Goal: Task Accomplishment & Management: Manage account settings

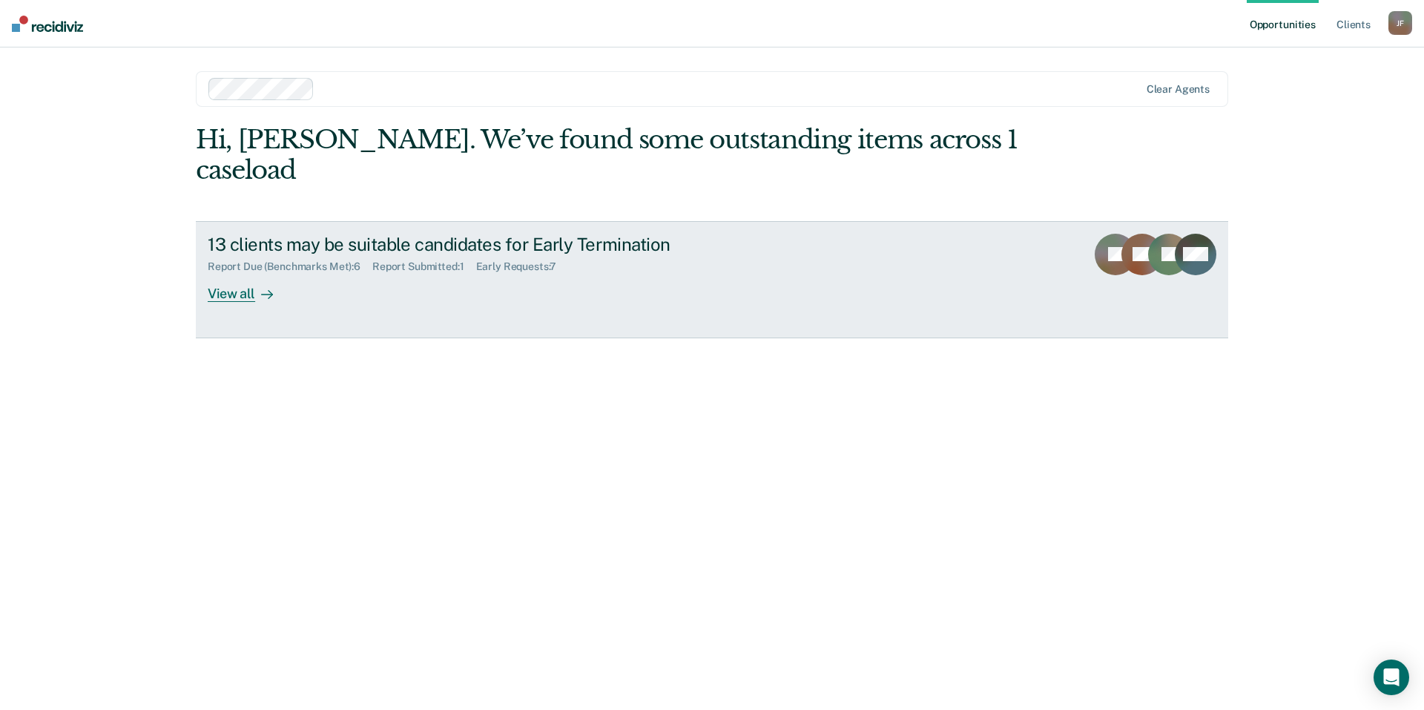
click at [231, 273] on div "View all" at bounding box center [249, 287] width 83 height 29
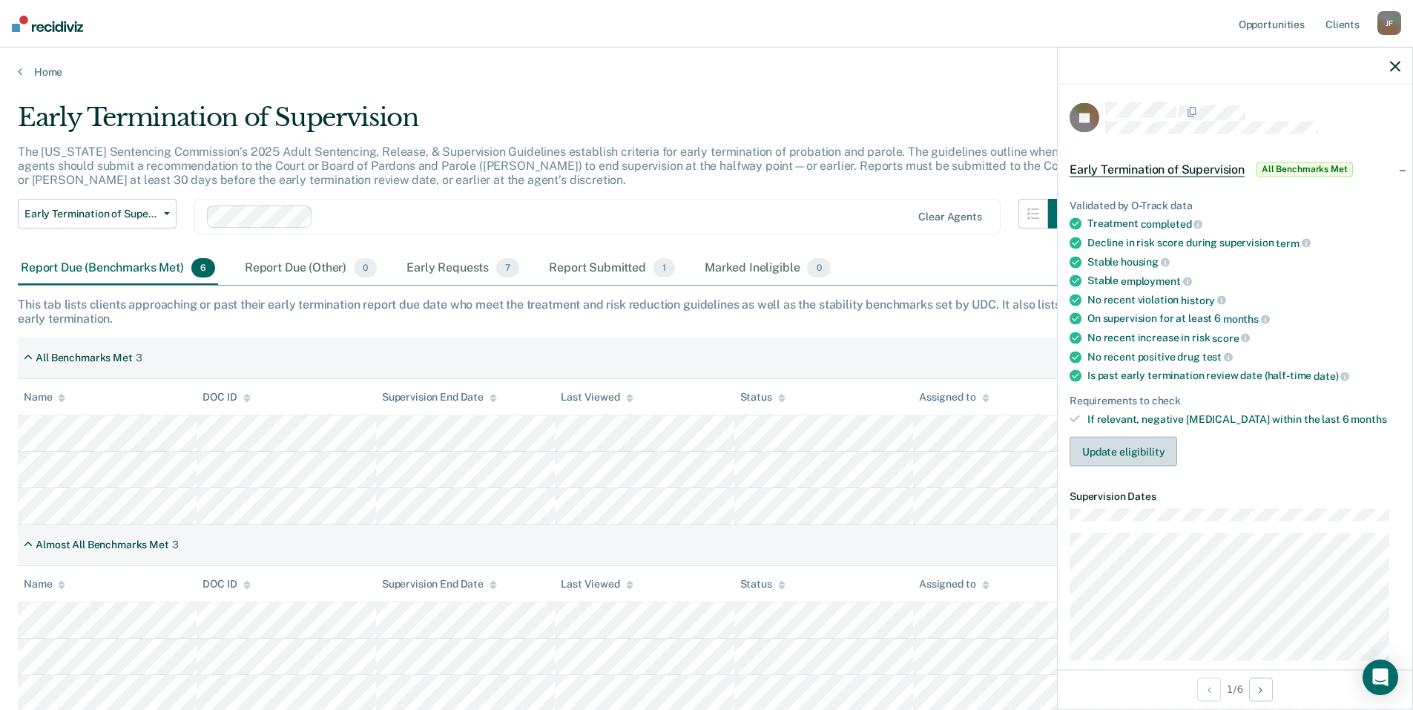
click at [1099, 452] on button "Update eligibility" at bounding box center [1123, 452] width 108 height 30
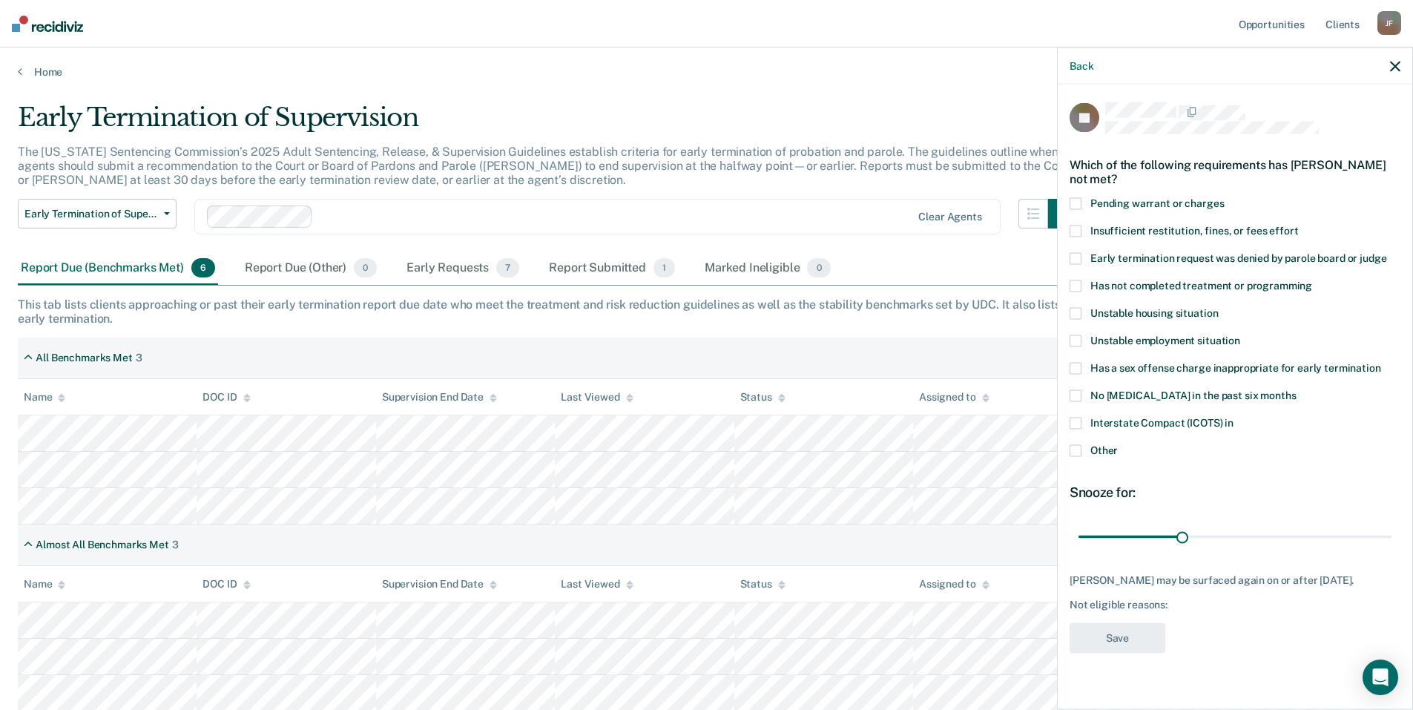
click at [1075, 314] on span at bounding box center [1075, 314] width 12 height 12
click at [1112, 631] on button "Save" at bounding box center [1117, 638] width 96 height 30
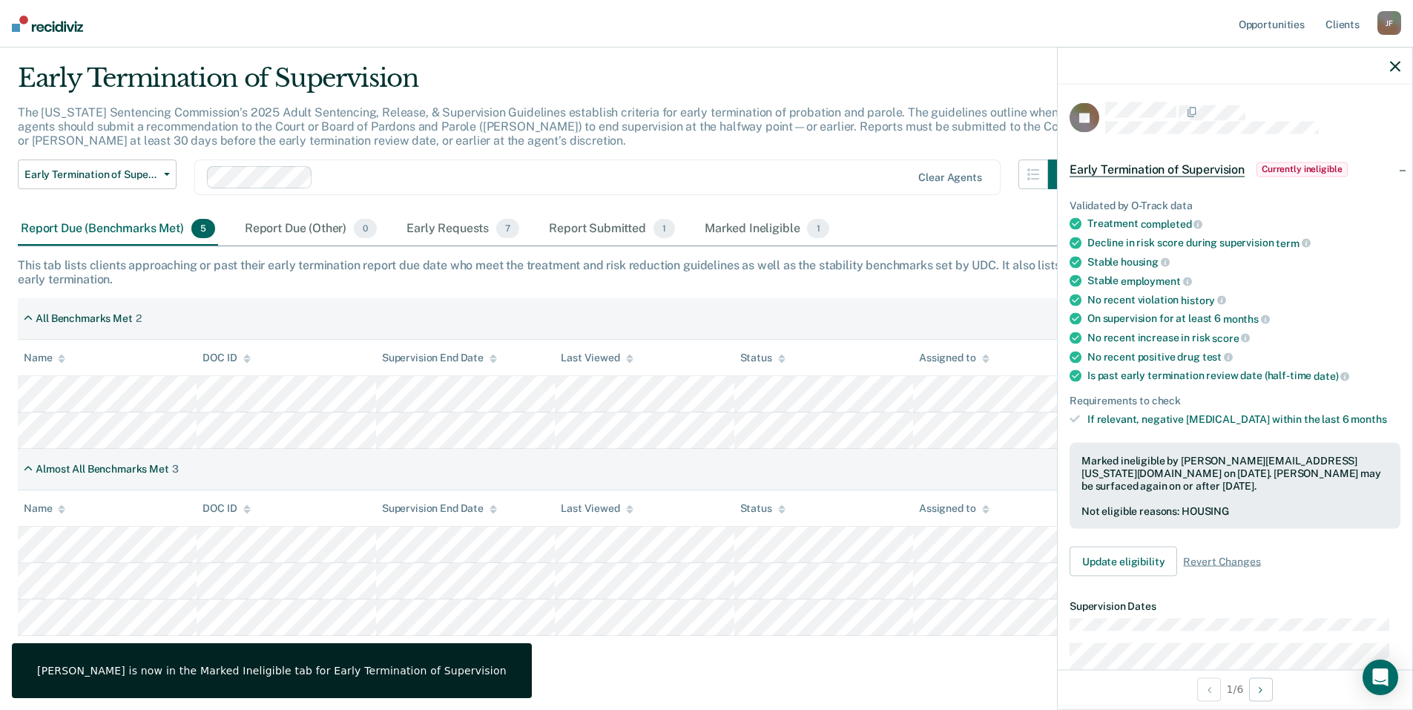
scroll to position [72, 0]
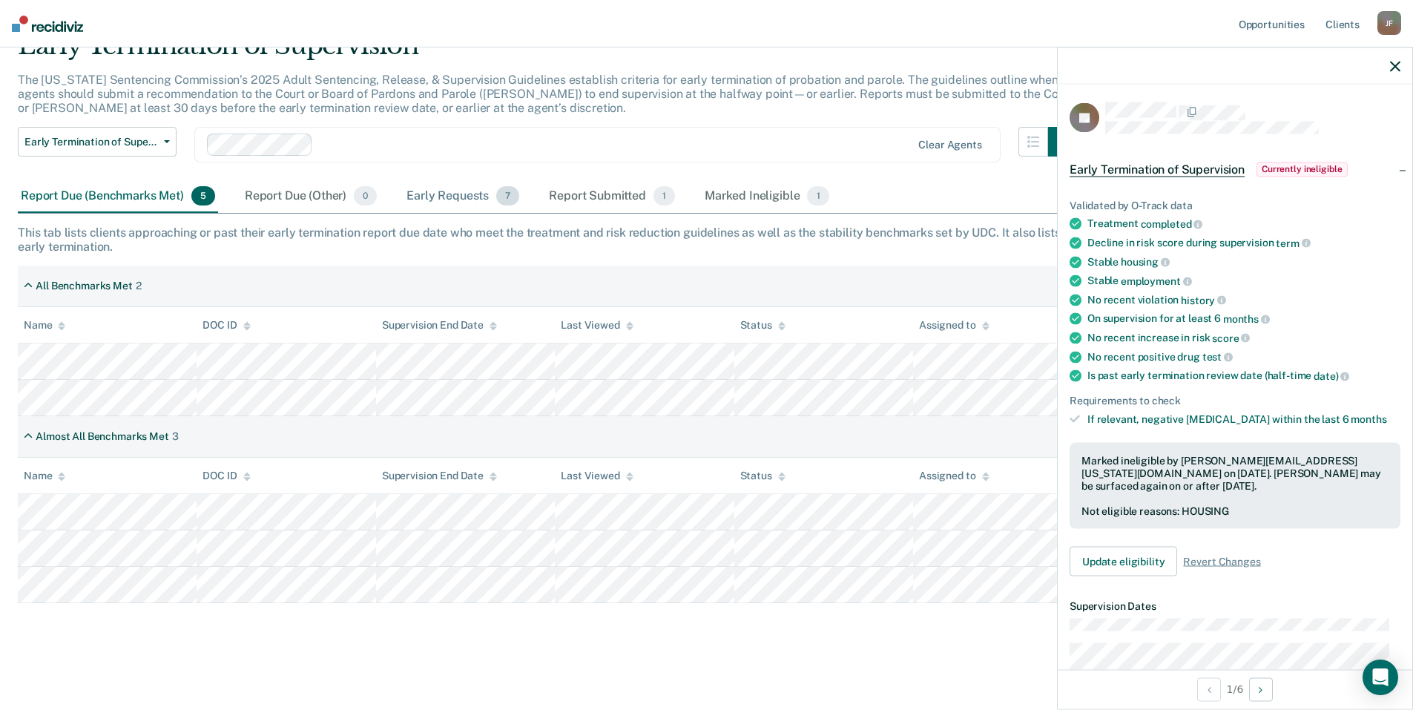
click at [456, 197] on div "Early Requests 7" at bounding box center [462, 196] width 119 height 33
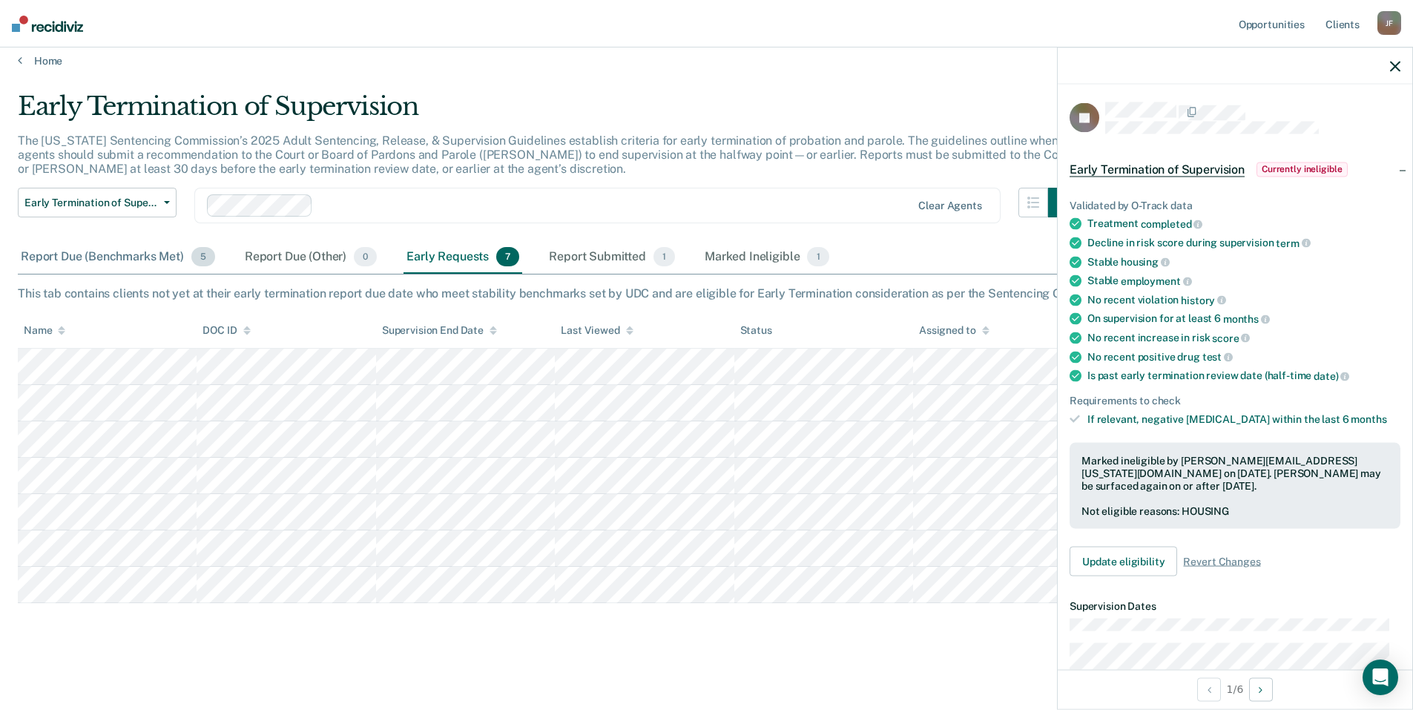
click at [73, 258] on div "Report Due (Benchmarks Met) 5" at bounding box center [118, 257] width 200 height 33
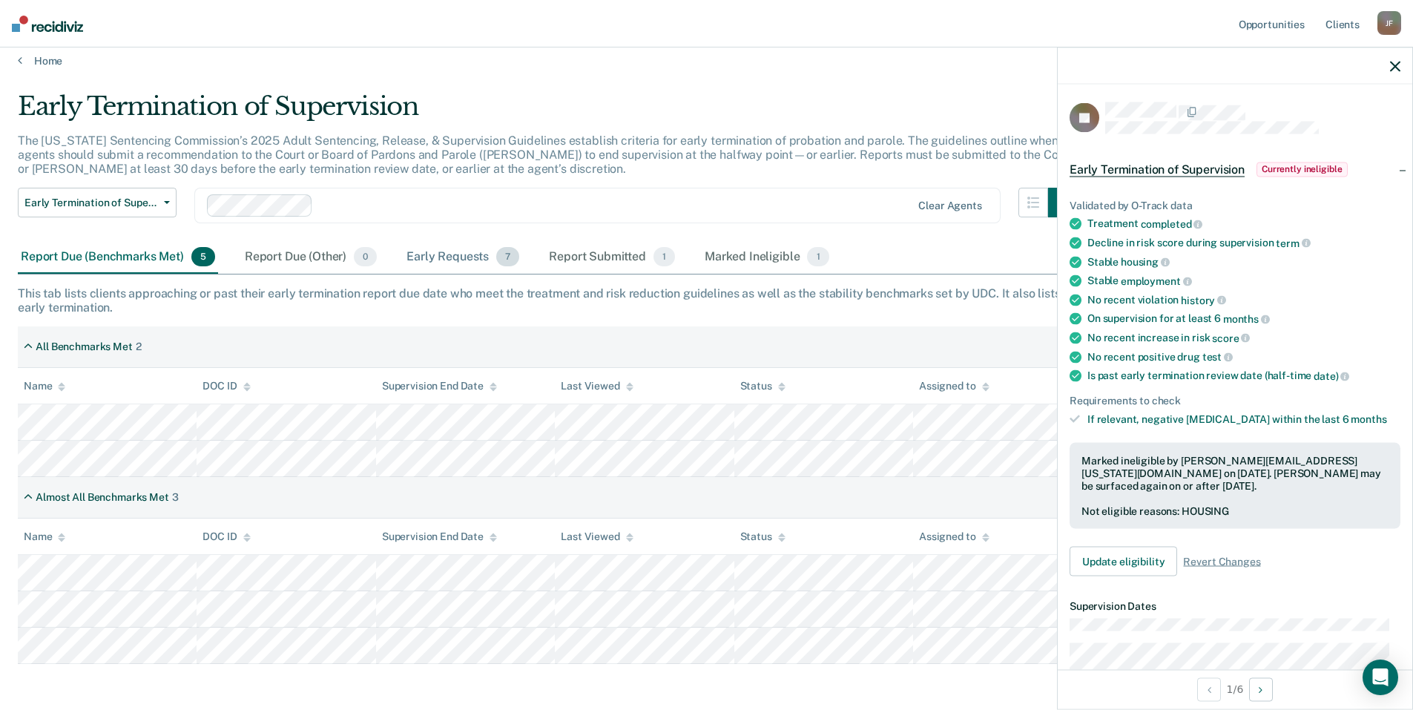
click at [447, 256] on div "Early Requests 7" at bounding box center [462, 257] width 119 height 33
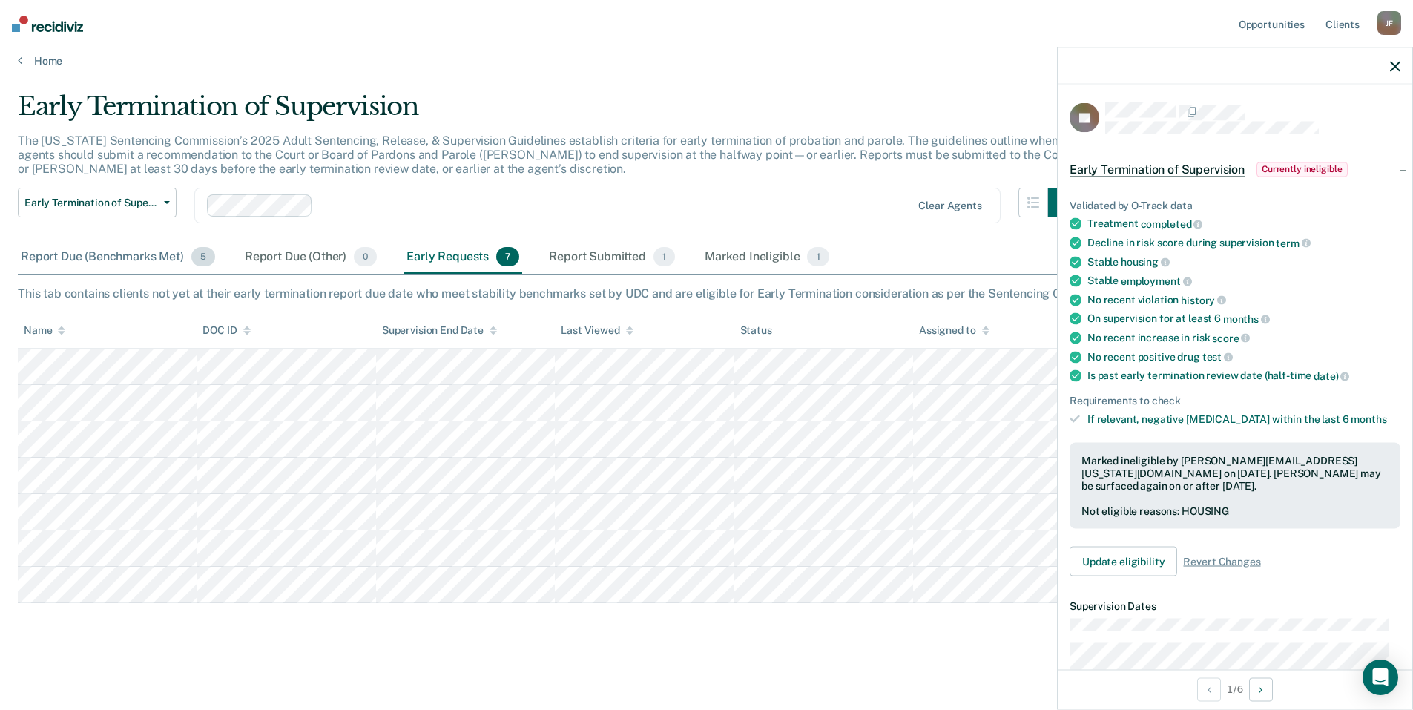
click at [85, 260] on div "Report Due (Benchmarks Met) 5" at bounding box center [118, 257] width 200 height 33
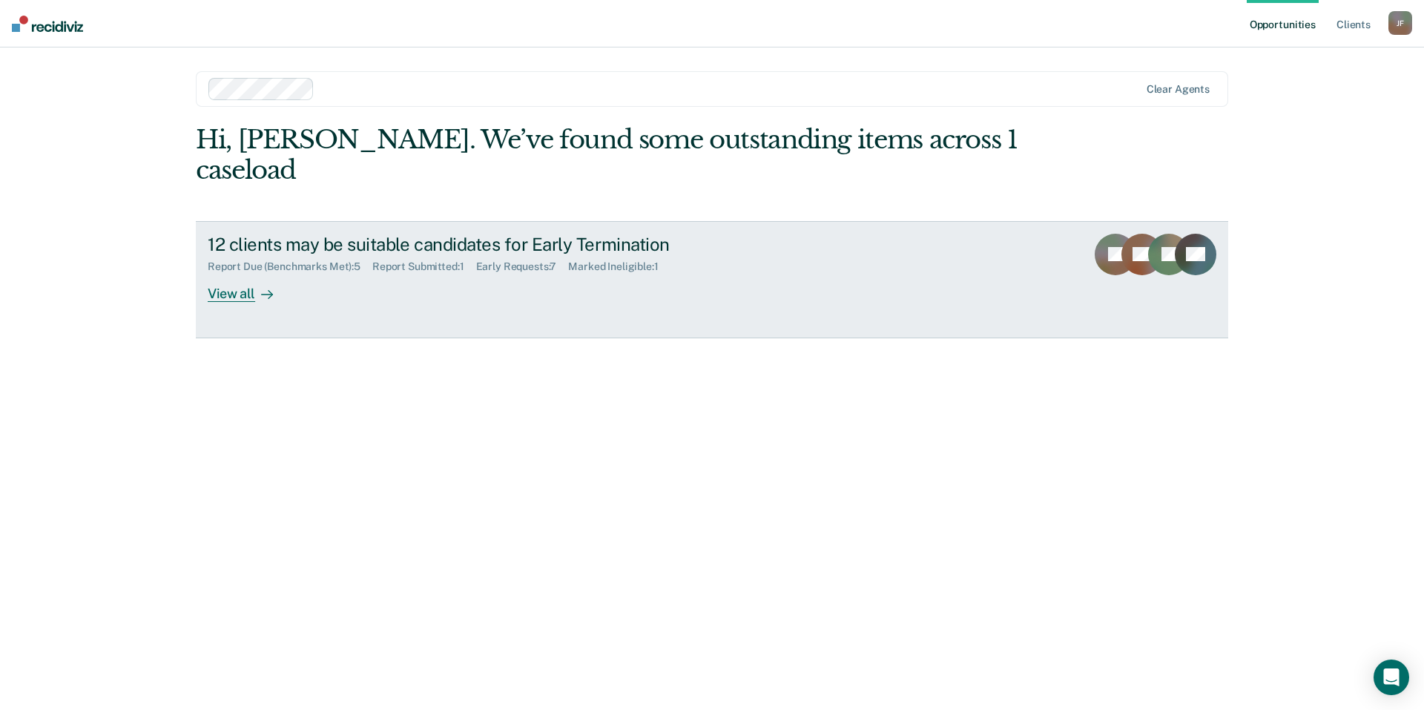
click at [232, 273] on div "View all" at bounding box center [249, 287] width 83 height 29
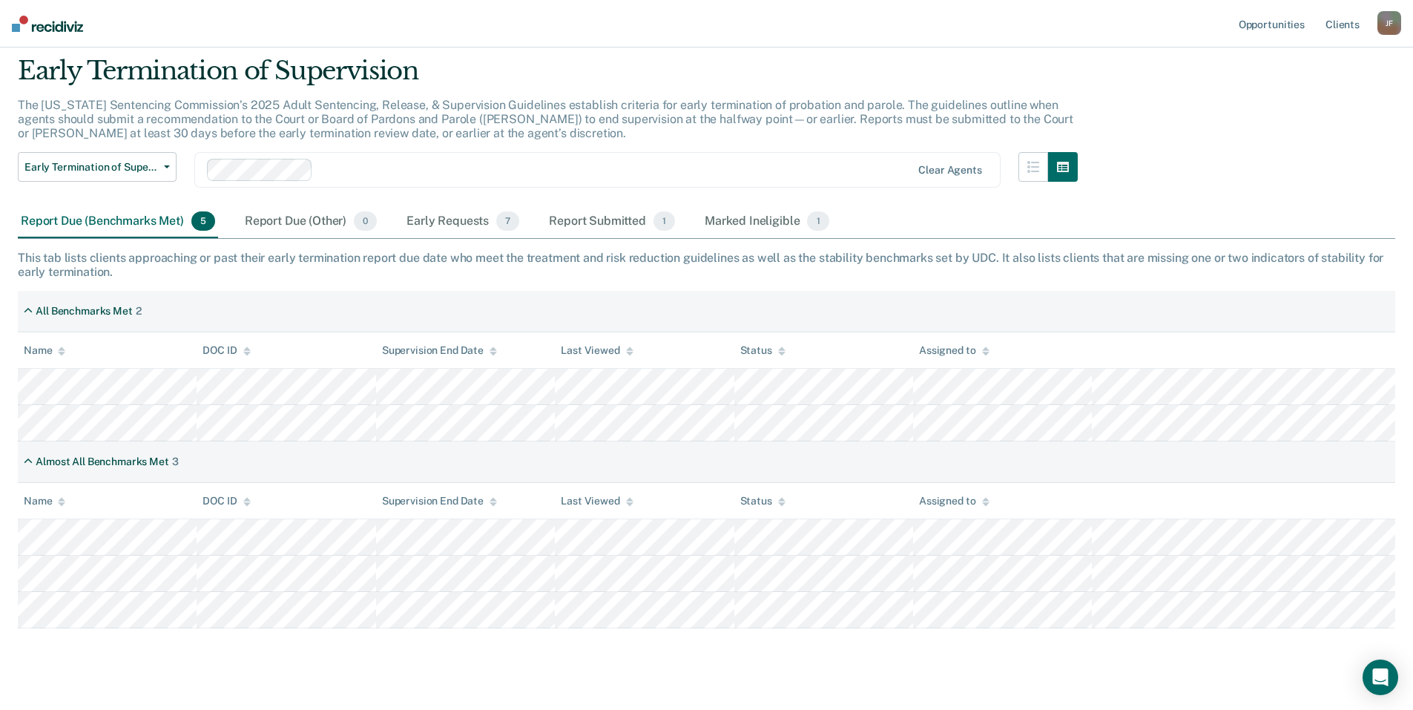
scroll to position [72, 0]
